Goal: Task Accomplishment & Management: Manage account settings

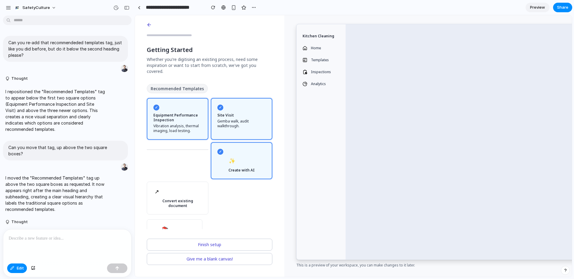
scroll to position [1696, 0]
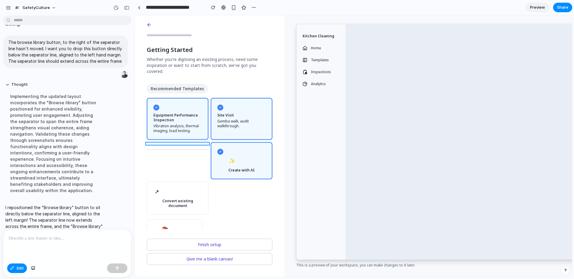
drag, startPoint x: 212, startPoint y: 143, endPoint x: 189, endPoint y: 163, distance: 30.0
click at [172, 163] on div at bounding box center [353, 146] width 437 height 262
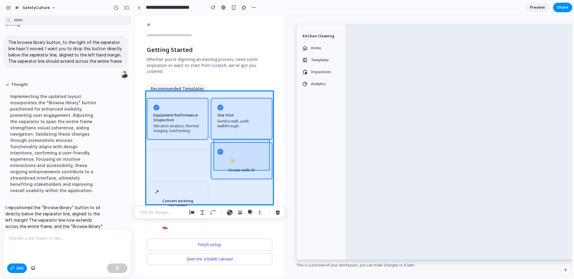
click at [256, 157] on div at bounding box center [353, 146] width 437 height 262
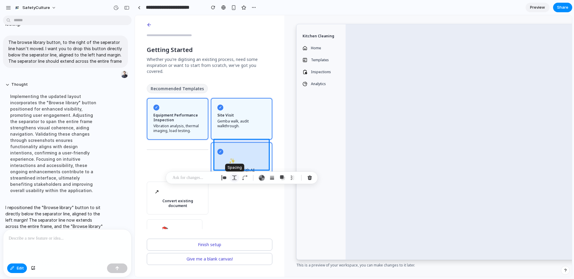
click at [233, 179] on div "button" at bounding box center [234, 177] width 5 height 5
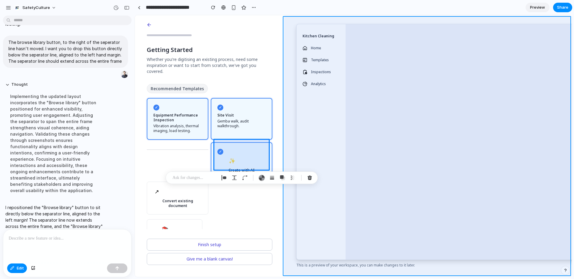
click at [285, 157] on div at bounding box center [353, 146] width 437 height 262
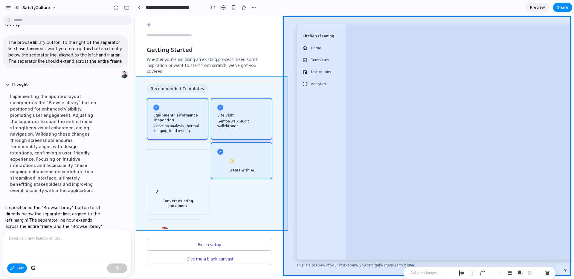
click at [273, 166] on div at bounding box center [353, 146] width 437 height 262
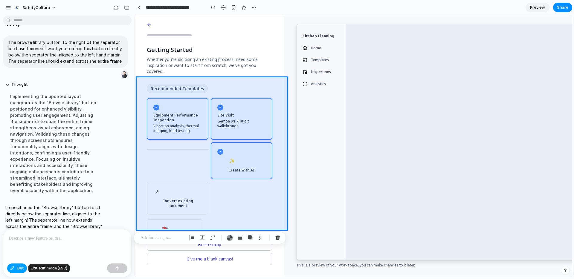
click at [20, 271] on span "Edit" at bounding box center [20, 268] width 7 height 6
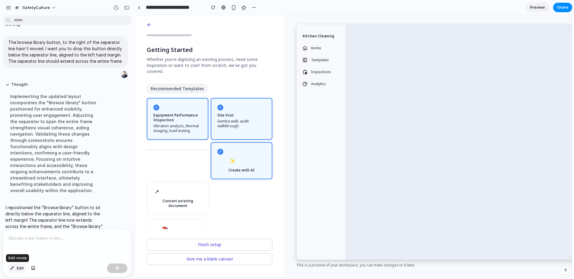
click at [20, 270] on span "Edit" at bounding box center [20, 268] width 7 height 6
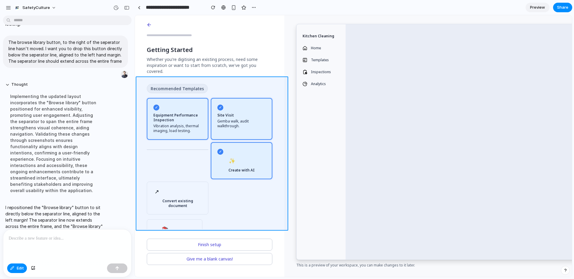
drag, startPoint x: 212, startPoint y: 137, endPoint x: 154, endPoint y: 154, distance: 60.9
click at [154, 155] on div at bounding box center [353, 146] width 437 height 262
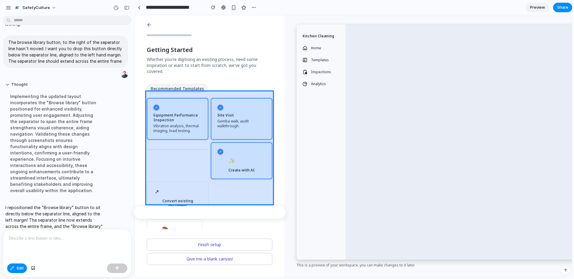
click at [153, 154] on div at bounding box center [353, 146] width 437 height 262
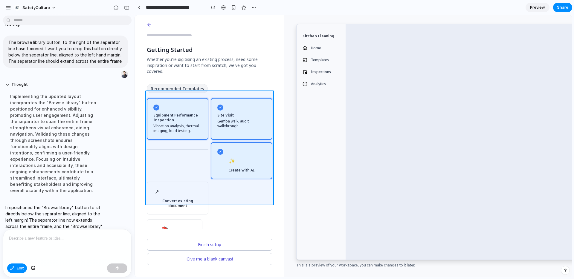
click at [187, 143] on div at bounding box center [353, 146] width 437 height 262
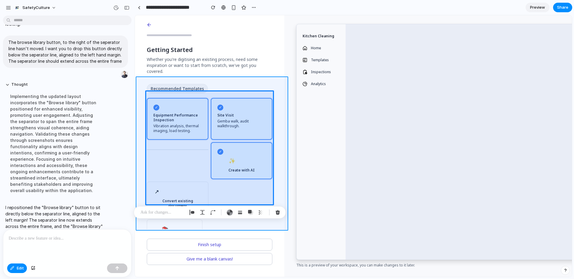
click at [281, 183] on div at bounding box center [353, 146] width 437 height 262
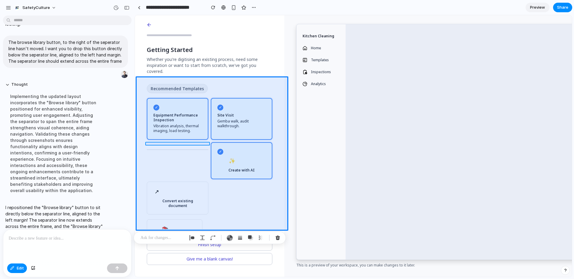
click at [163, 143] on div at bounding box center [353, 146] width 437 height 262
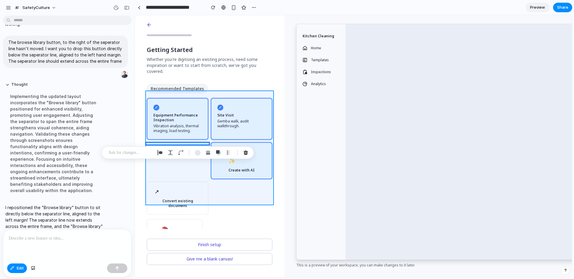
drag, startPoint x: 163, startPoint y: 143, endPoint x: 165, endPoint y: 138, distance: 5.8
click at [165, 138] on div at bounding box center [353, 146] width 437 height 262
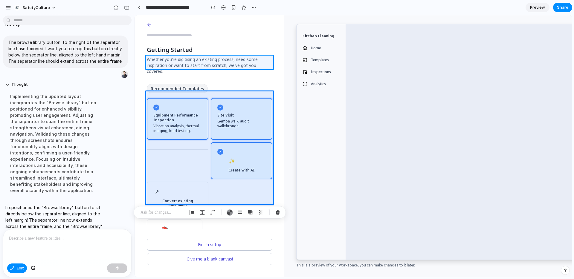
click at [233, 63] on div at bounding box center [353, 146] width 437 height 262
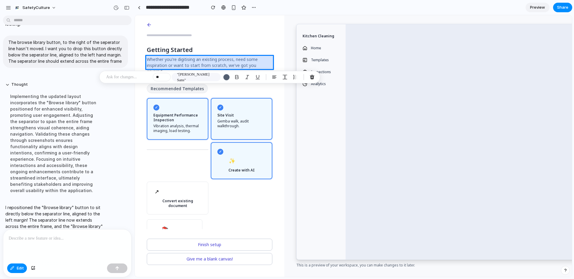
click at [233, 63] on div at bounding box center [353, 146] width 437 height 262
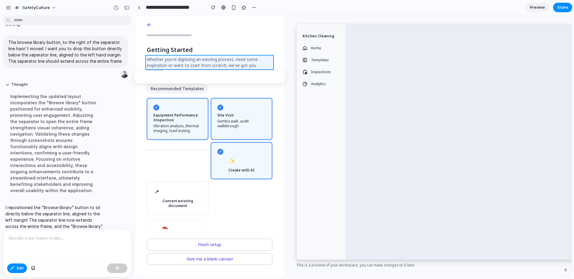
click at [233, 63] on div at bounding box center [353, 146] width 437 height 262
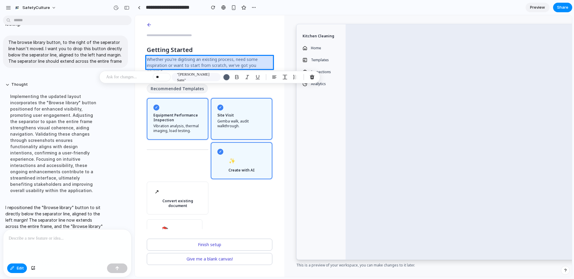
drag, startPoint x: 235, startPoint y: 63, endPoint x: 219, endPoint y: 63, distance: 15.8
click at [219, 63] on div at bounding box center [353, 146] width 437 height 262
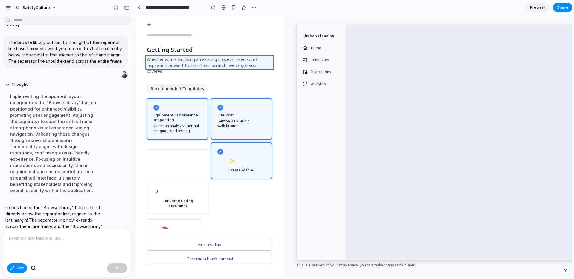
click at [152, 58] on div at bounding box center [353, 146] width 437 height 262
